Goal: Navigation & Orientation: Understand site structure

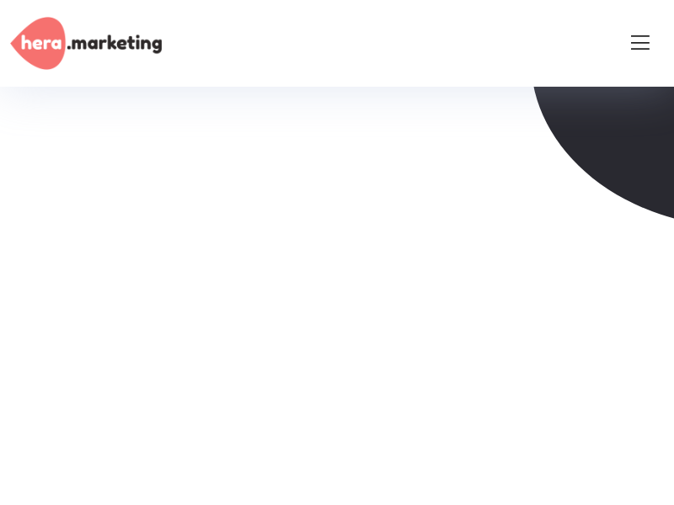
scroll to position [4198, 0]
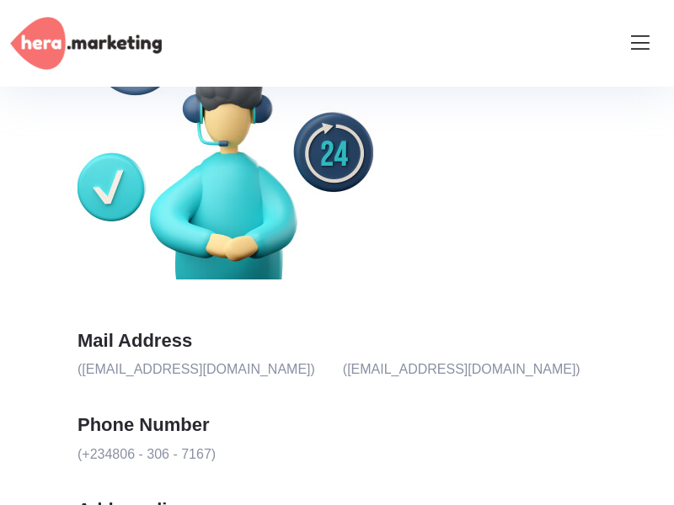
scroll to position [547, 0]
